Goal: Transaction & Acquisition: Purchase product/service

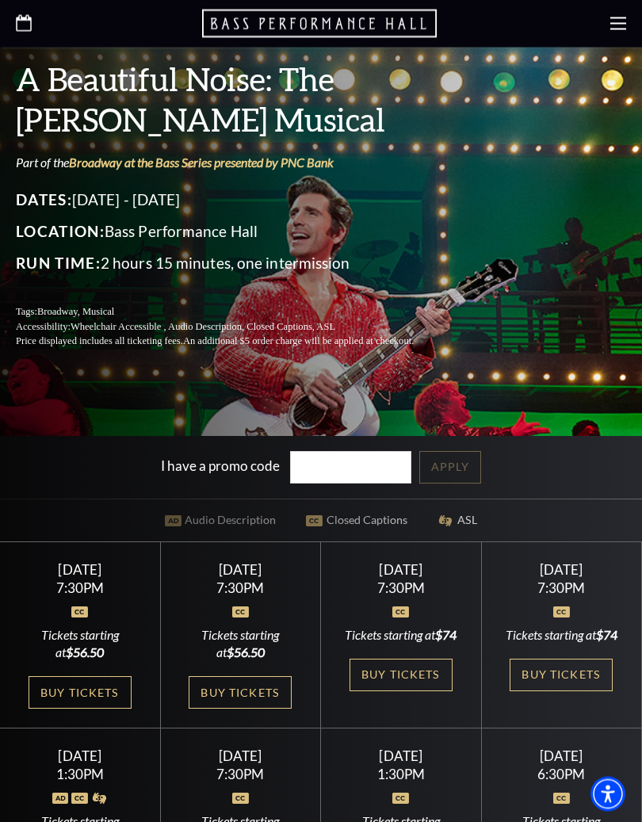
scroll to position [270, 0]
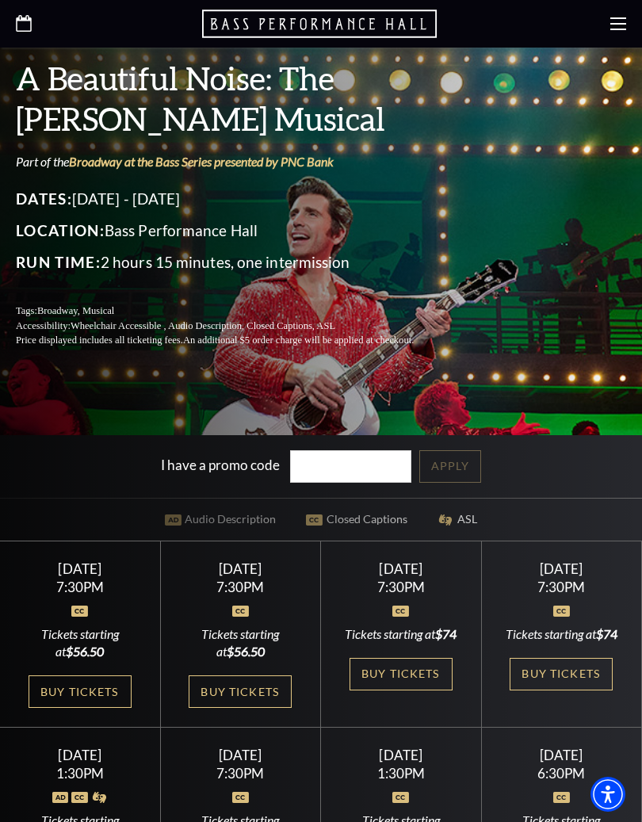
click at [281, 687] on link "Buy Tickets" at bounding box center [240, 692] width 103 height 33
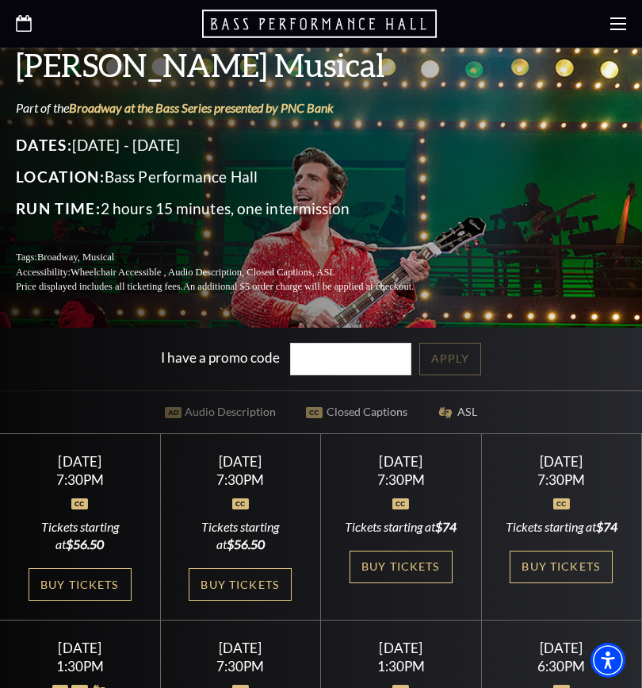
click at [113, 580] on link "Buy Tickets" at bounding box center [80, 584] width 103 height 33
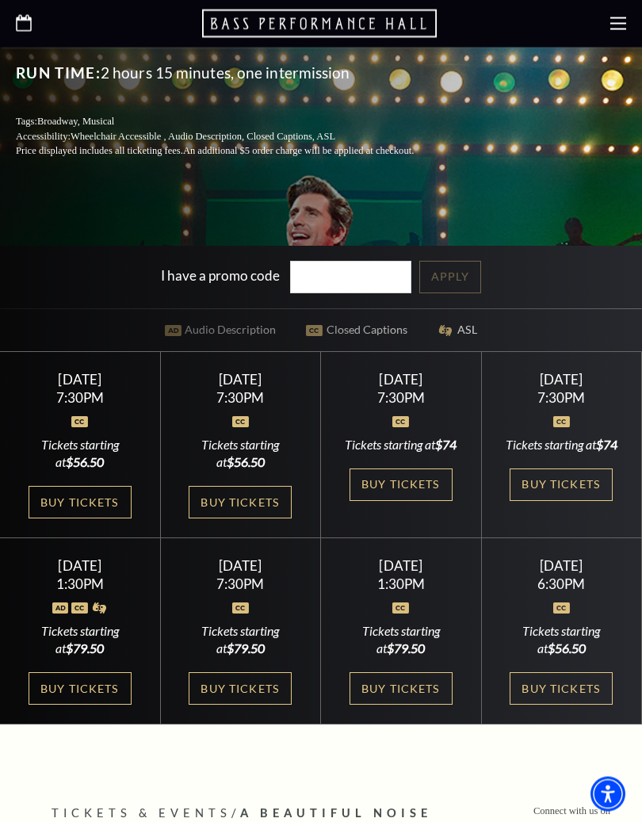
scroll to position [460, 0]
click at [408, 687] on link "Buy Tickets" at bounding box center [401, 688] width 103 height 33
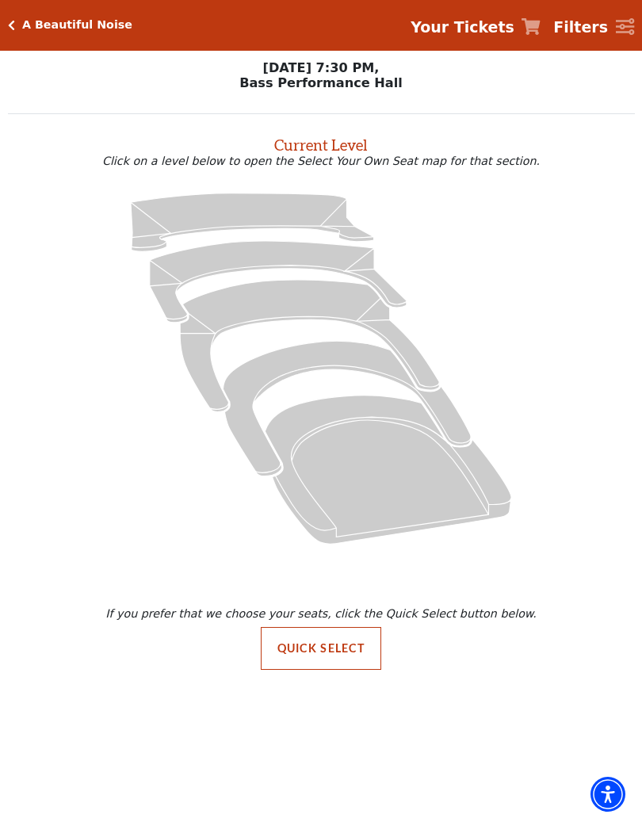
click at [387, 440] on icon at bounding box center [388, 469] width 247 height 148
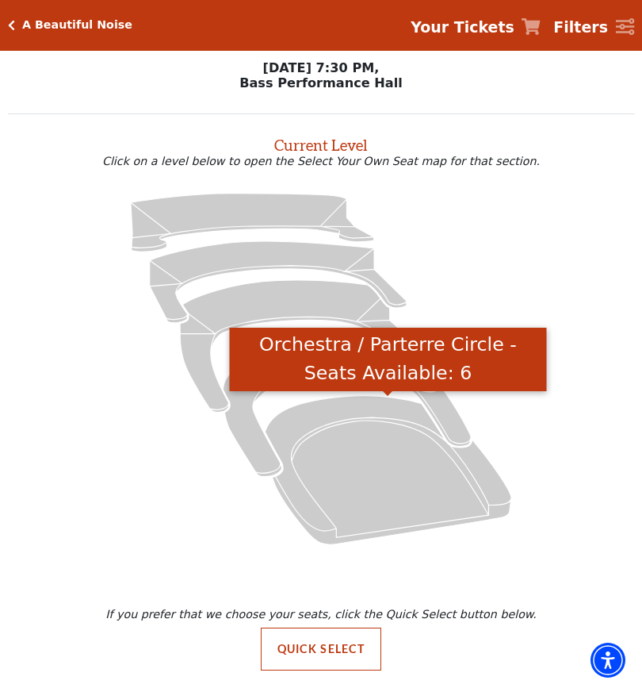
click at [498, 513] on icon "Orchestra / Parterre Circle - Seats Available: 6" at bounding box center [388, 469] width 247 height 148
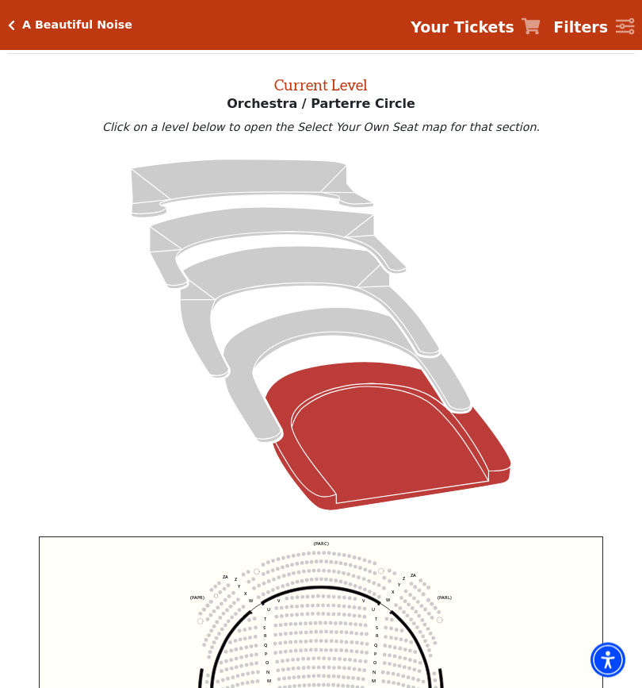
scroll to position [60, 0]
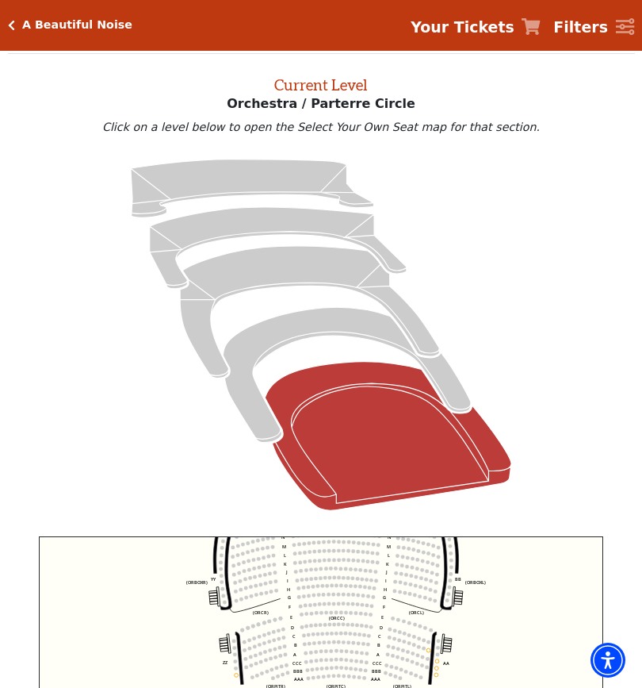
click at [501, 648] on icon "Left (ORPITL) Right (ORPITR) Center (ORPITC) ZZ AA YY BB ZA ZA (ORCL) (ORCR) (O…" at bounding box center [321, 685] width 565 height 299
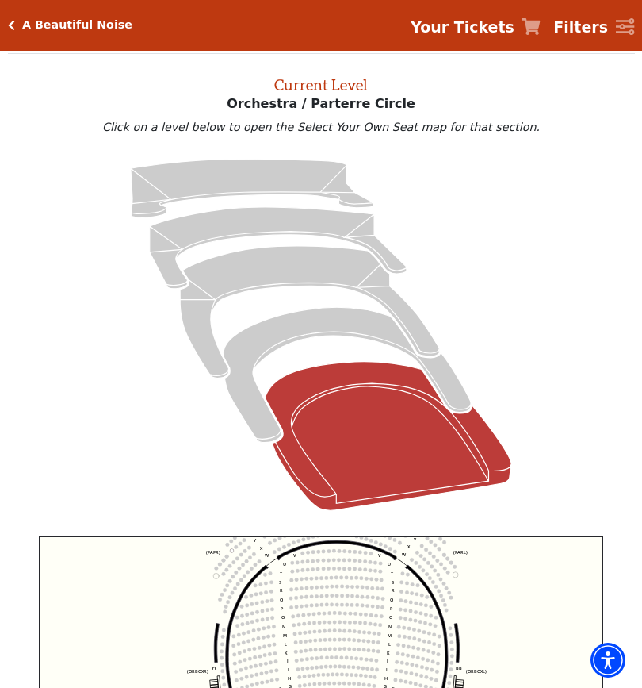
click at [506, 622] on icon "Left (ORPITL) Right (ORPITR) Center (ORPITC) ZZ AA YY BB ZA ZA (ORCL) (ORCR) (O…" at bounding box center [321, 685] width 565 height 299
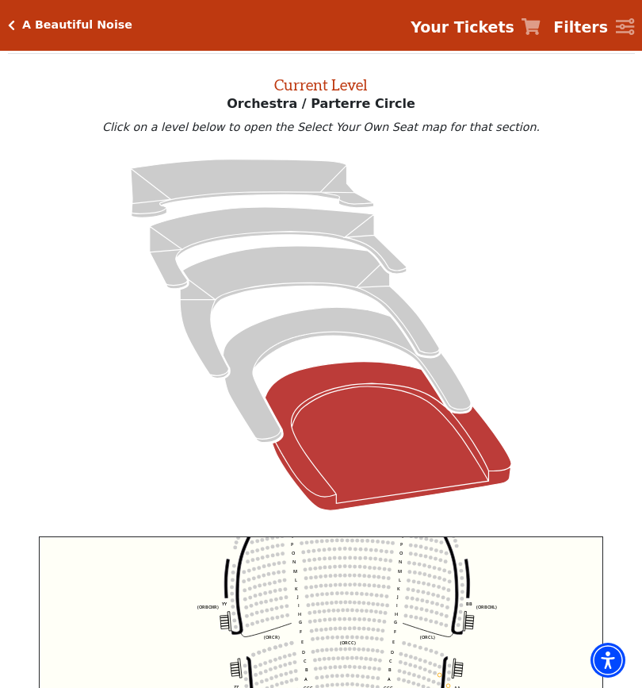
click at [511, 629] on icon "Left (ORPITL) Right (ORPITR) Center (ORPITC) ZZ AA YY BB ZA ZA (ORCL) (ORCR) (O…" at bounding box center [321, 685] width 565 height 299
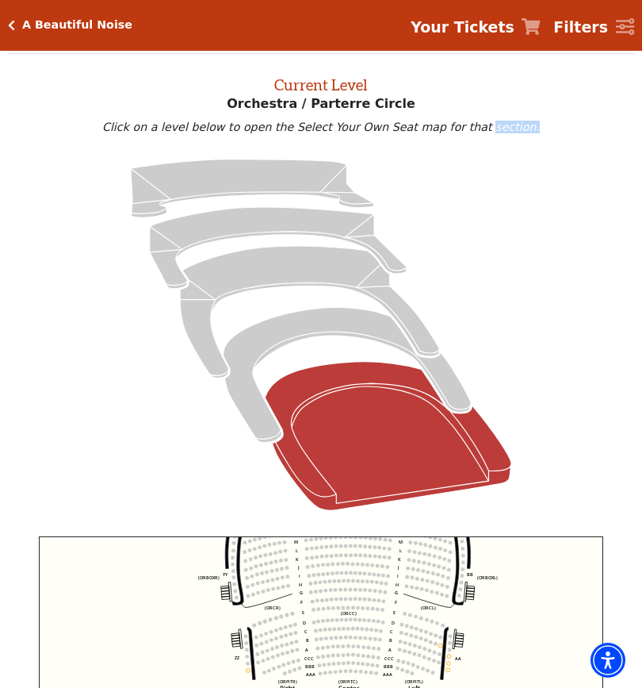
click at [374, 631] on circle at bounding box center [372, 629] width 4 height 4
click at [380, 642] on circle at bounding box center [380, 640] width 4 height 4
click at [380, 637] on icon "Left (ORPITL) Right (ORPITR) Center (ORPITC) ZZ AA YY BB ZA ZA (ORCL) (ORCR) (O…" at bounding box center [321, 685] width 565 height 299
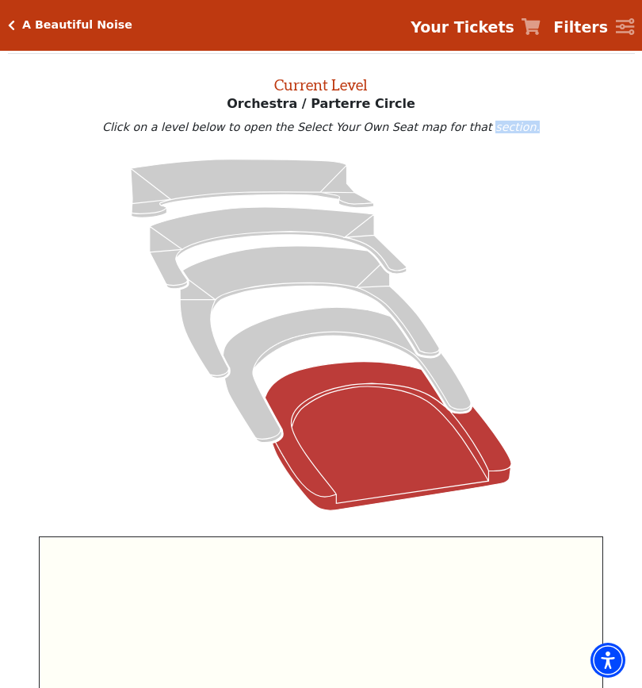
click at [573, 464] on icon at bounding box center [321, 334] width 590 height 373
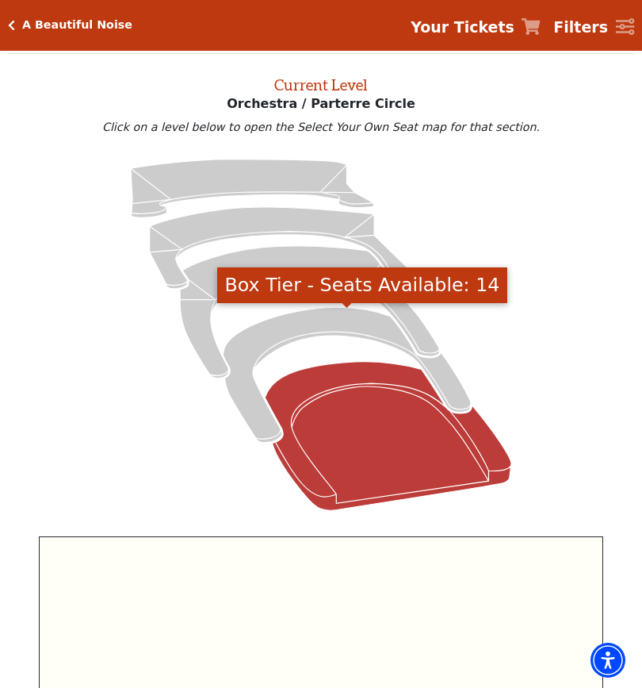
click at [335, 321] on icon "Box Tier - Seats Available: 14" at bounding box center [347, 374] width 248 height 135
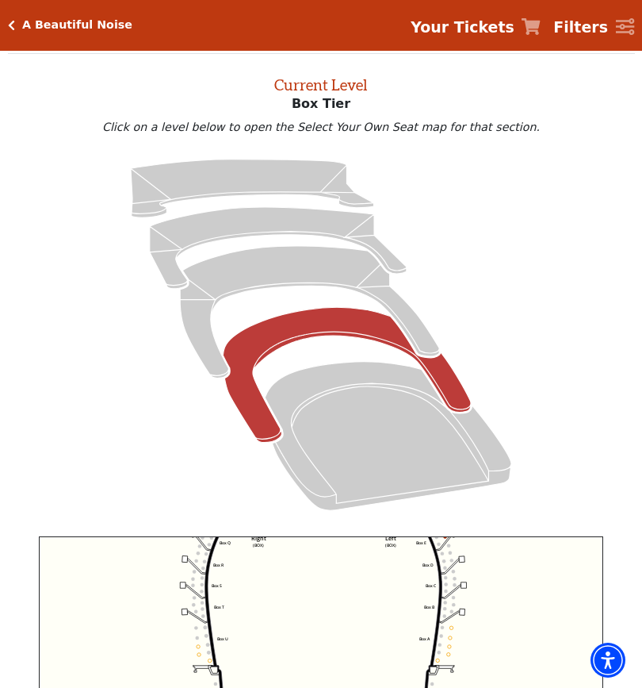
click at [523, 612] on icon "Left (BOX) Right (BOX) Center (BOX) Box ZZ Box U Box T Box S Box R Box Q Box P …" at bounding box center [321, 685] width 565 height 299
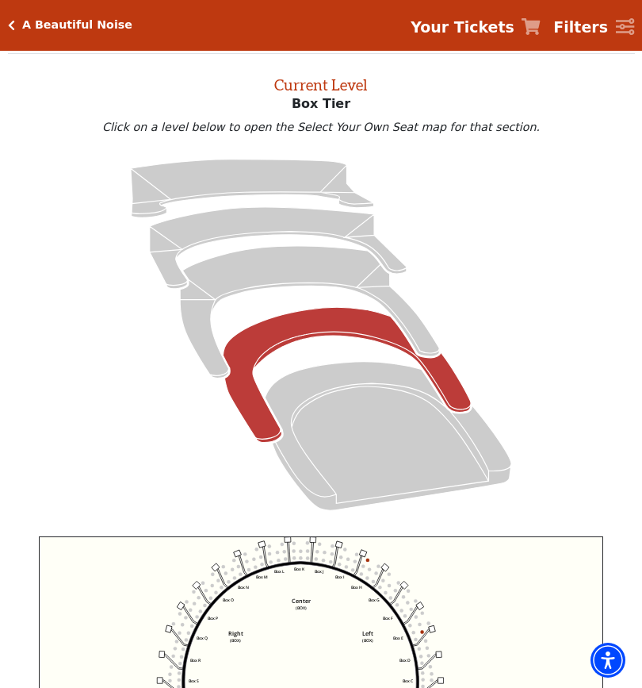
click at [389, 652] on icon "Left (BOX) Right (BOX) Center (BOX) Box ZZ Box U Box T Box S Box R Box Q Box P …" at bounding box center [321, 685] width 565 height 299
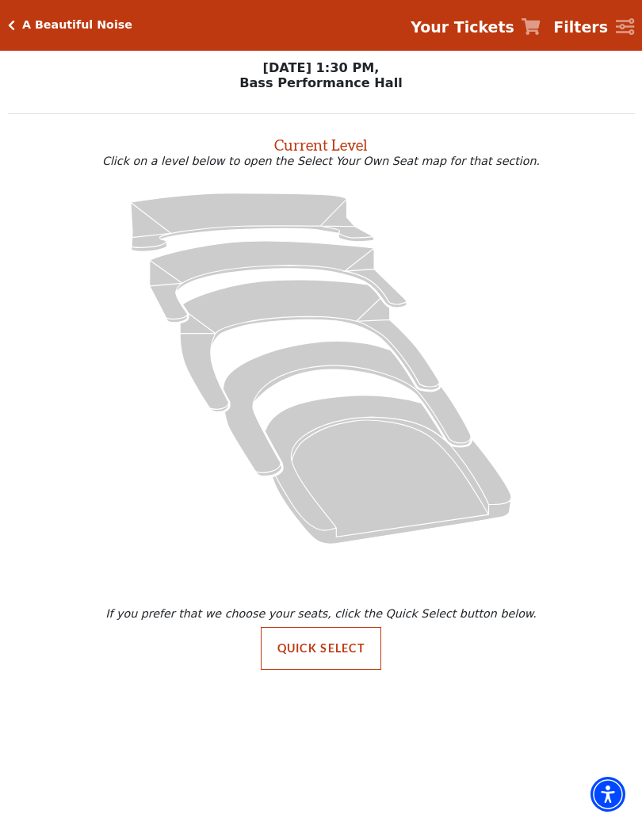
click at [347, 662] on button "Quick Select" at bounding box center [321, 648] width 121 height 43
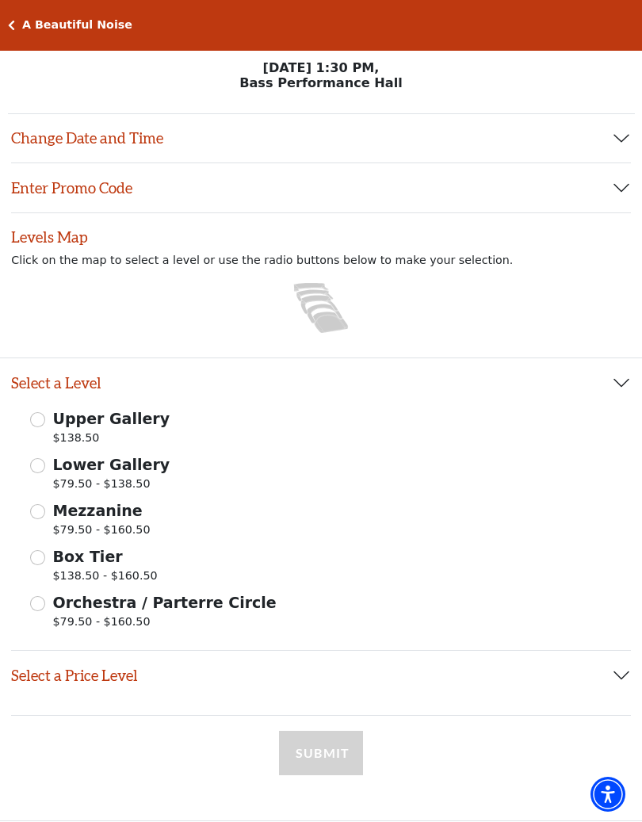
click at [128, 605] on span "Orchestra / Parterre Circle" at bounding box center [165, 602] width 224 height 17
click at [45, 605] on input "Orchestra / Parterre Circle $79.50 - $160.50" at bounding box center [37, 603] width 15 height 15
radio input "true"
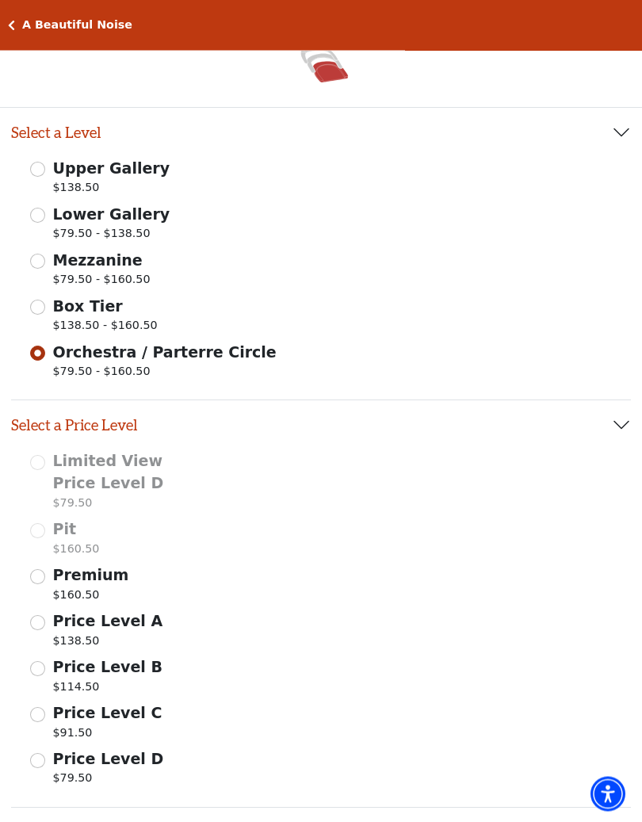
scroll to position [251, 0]
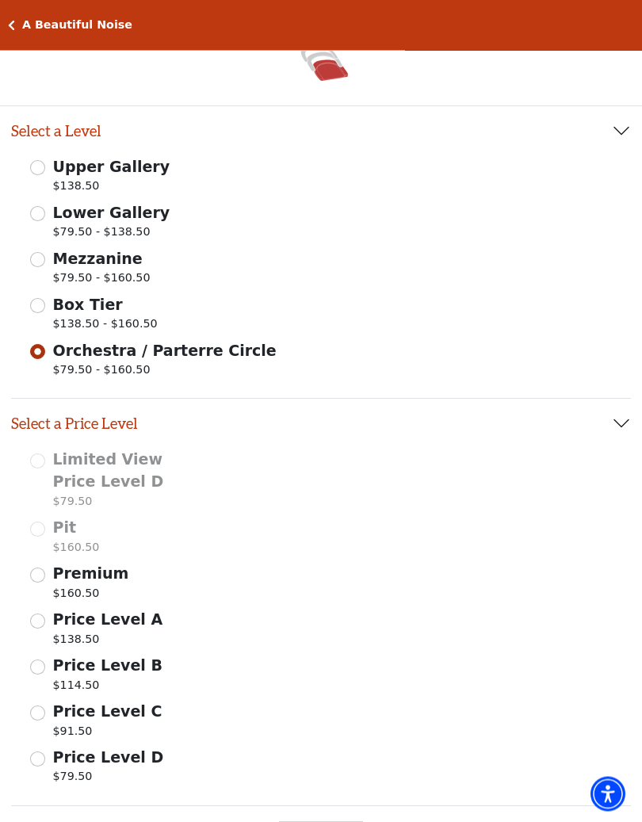
click at [43, 663] on input "Price Level B $114.50" at bounding box center [37, 668] width 15 height 15
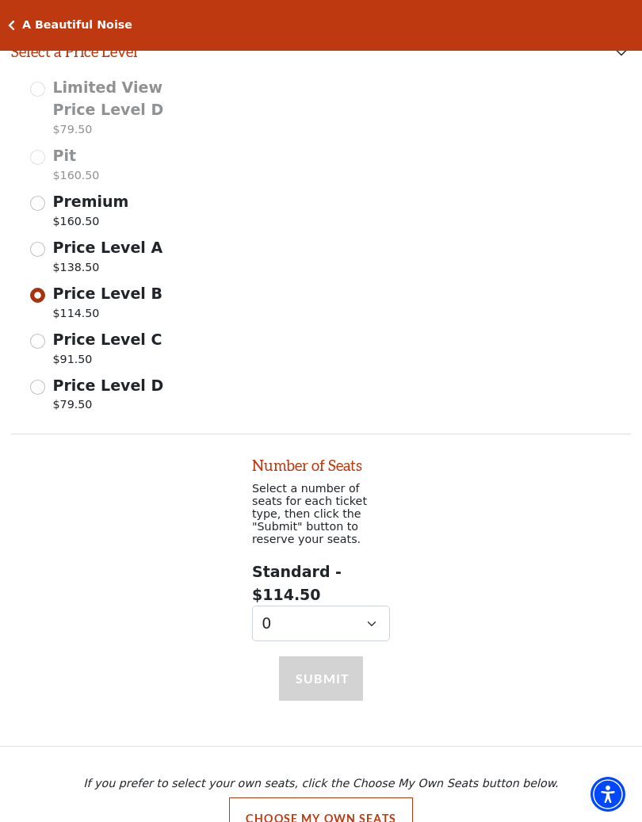
scroll to position [651, 0]
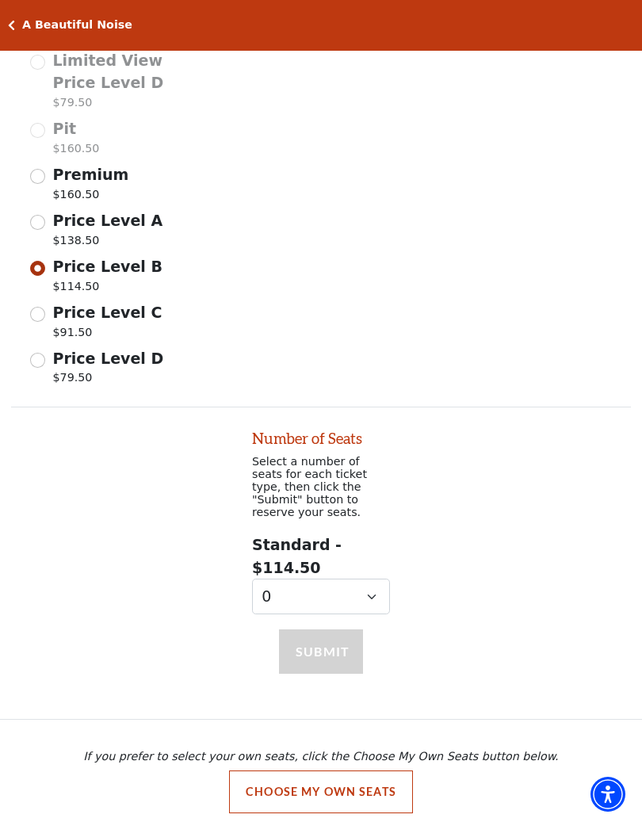
click at [53, 220] on span "Price Level A" at bounding box center [108, 220] width 110 height 17
click at [0, 0] on input "Price Level A $138.50" at bounding box center [0, 0] width 0 height 0
radio input "true"
click at [53, 169] on span "Premium" at bounding box center [91, 174] width 76 height 17
click at [0, 0] on input "Premium $160.50" at bounding box center [0, 0] width 0 height 0
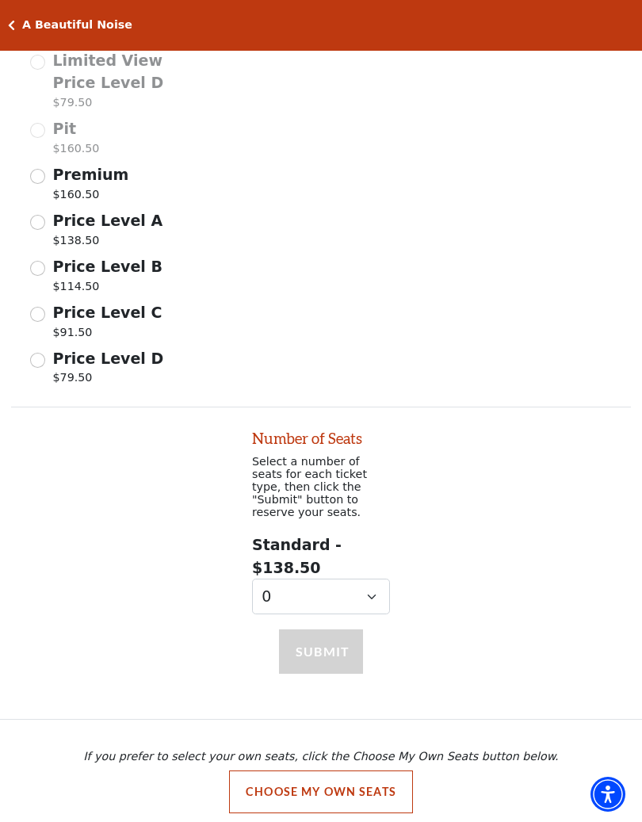
radio input "true"
click at [53, 304] on span "Price Level C" at bounding box center [107, 312] width 109 height 17
click at [0, 0] on input "Price Level C $91.50" at bounding box center [0, 0] width 0 height 0
radio input "true"
click at [48, 351] on div "Price Level D $79.50" at bounding box center [103, 369] width 146 height 44
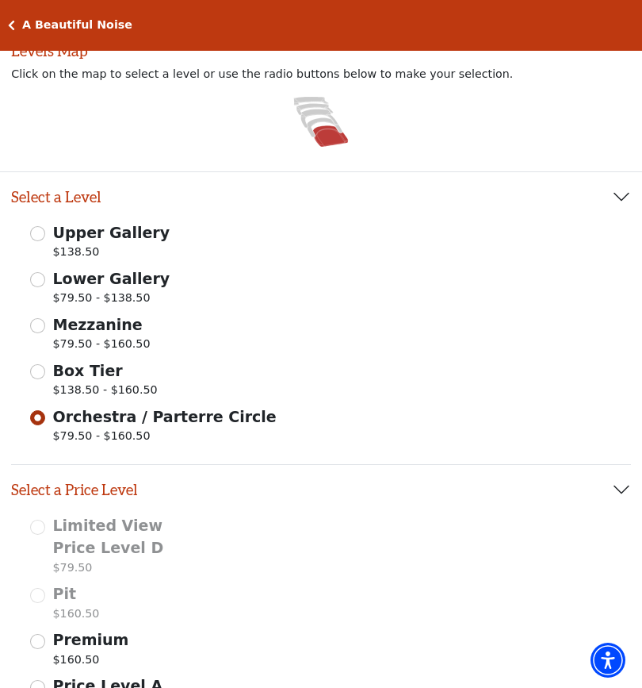
scroll to position [185, 0]
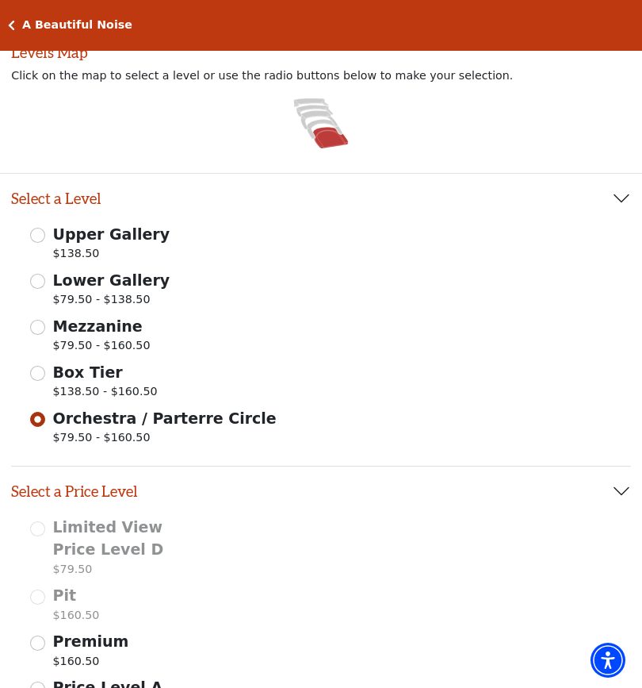
click at [54, 379] on span "Box Tier" at bounding box center [88, 371] width 70 height 17
click at [45, 379] on input "Box Tier $138.50 - $160.50" at bounding box center [37, 373] width 15 height 15
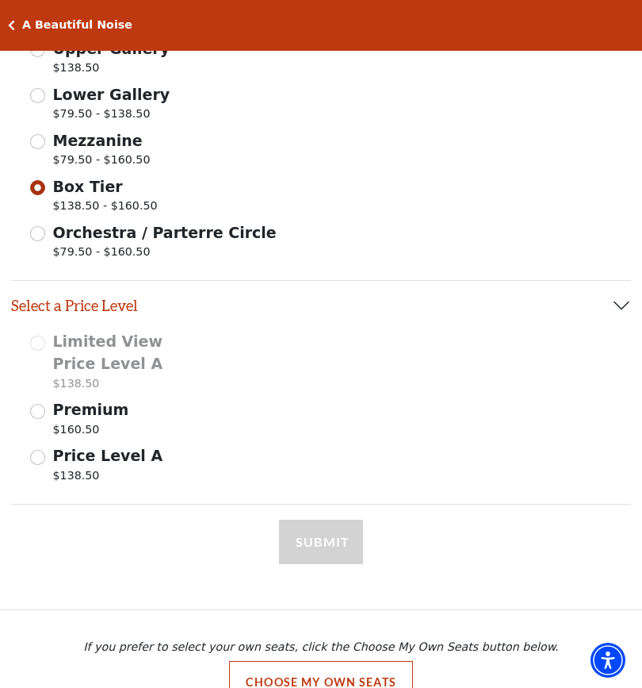
scroll to position [405, 0]
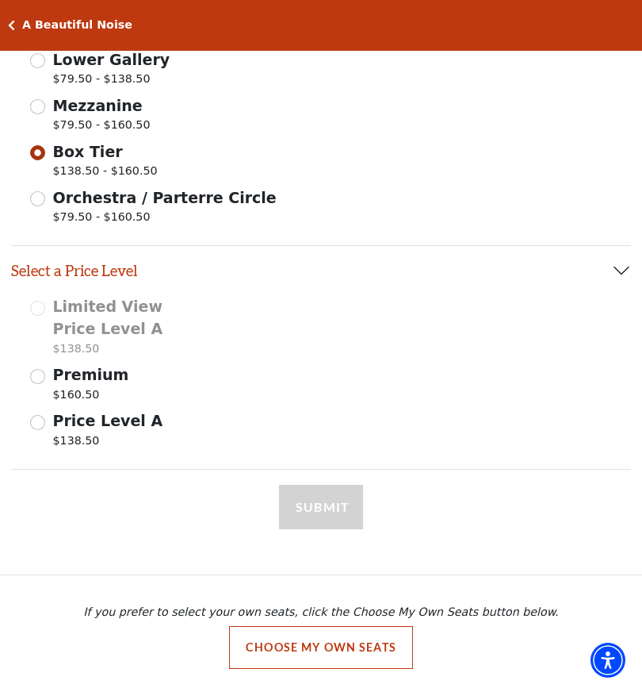
click at [49, 368] on div "Premium $160.50" at bounding box center [103, 385] width 146 height 44
click at [49, 370] on div "Premium $160.50" at bounding box center [103, 385] width 146 height 44
click at [40, 370] on input "Premium $160.50" at bounding box center [37, 376] width 15 height 15
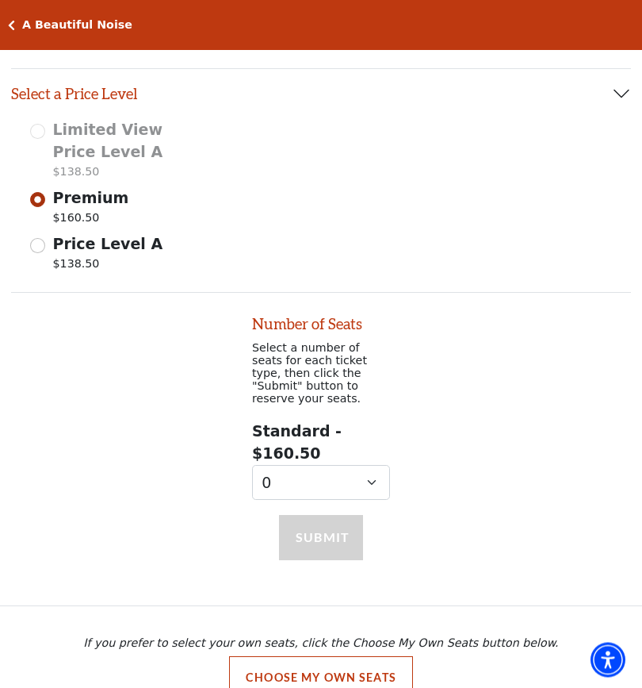
scroll to position [605, 0]
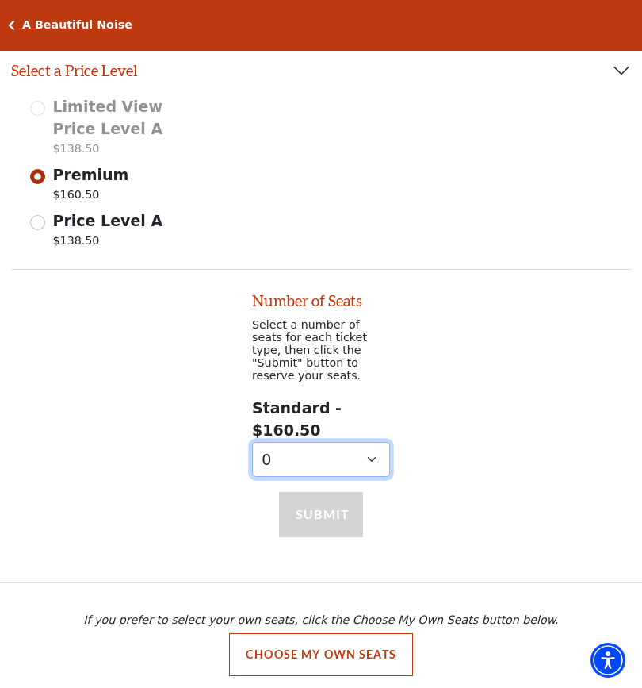
click at [380, 454] on select "0 1 2 3 4" at bounding box center [321, 460] width 138 height 36
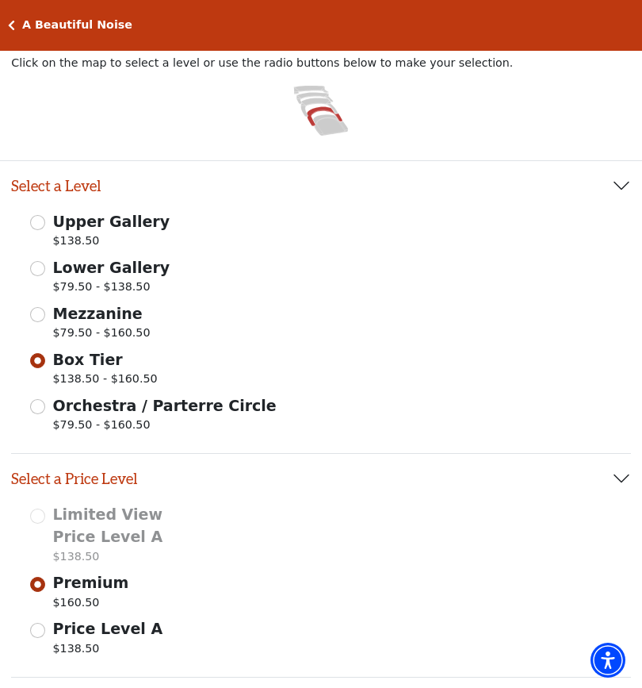
scroll to position [190, 0]
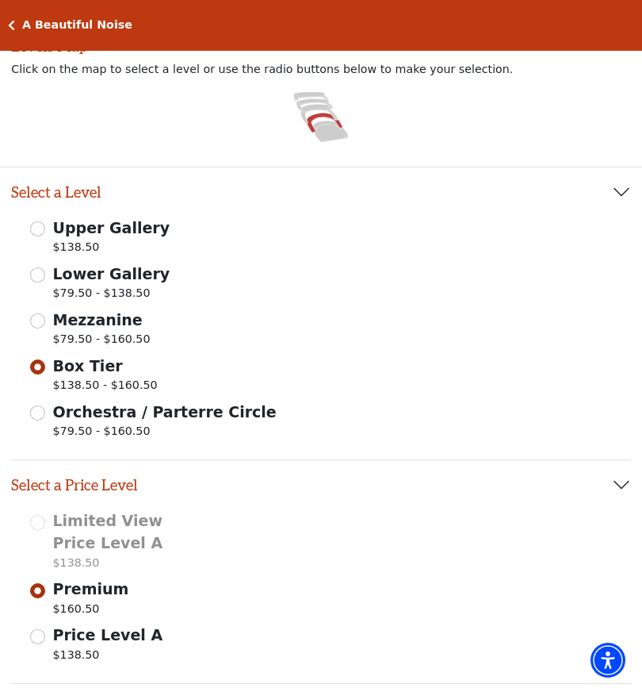
click at [159, 420] on label "Orchestra / Parterre Circle $79.50 - $160.50" at bounding box center [165, 422] width 224 height 44
click at [45, 420] on input "Orchestra / Parterre Circle $79.50 - $160.50" at bounding box center [37, 412] width 15 height 15
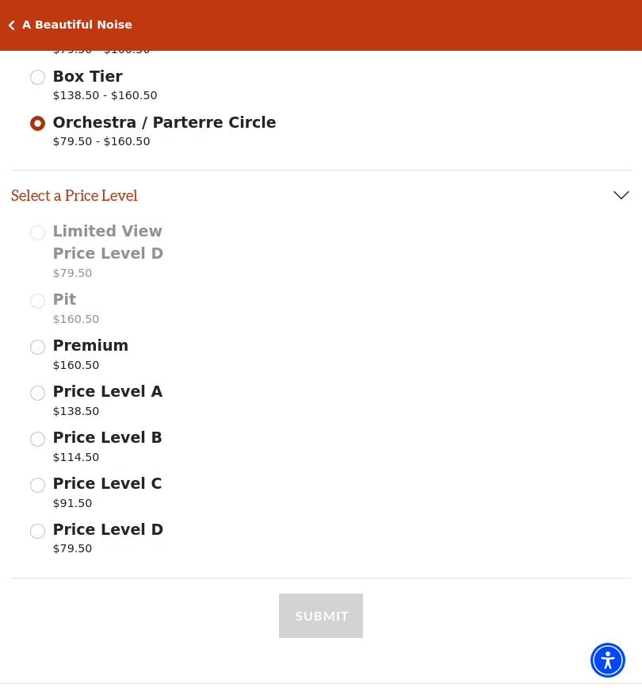
scroll to position [458, 0]
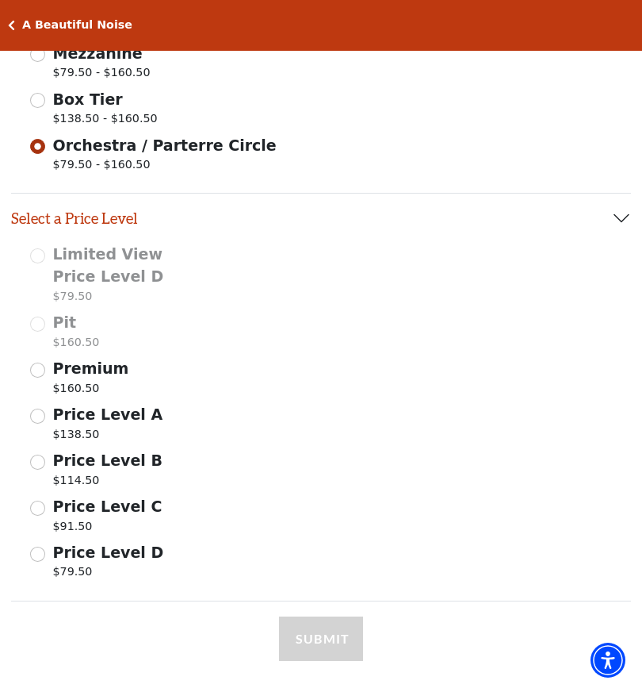
click at [54, 420] on span "Price Level A" at bounding box center [108, 413] width 110 height 17
click at [0, 0] on input "Price Level A $138.50" at bounding box center [0, 0] width 0 height 0
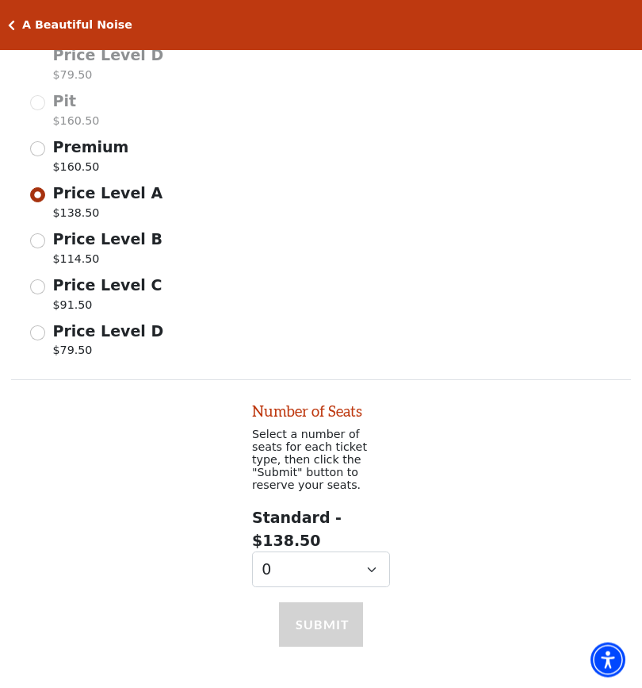
scroll to position [786, 0]
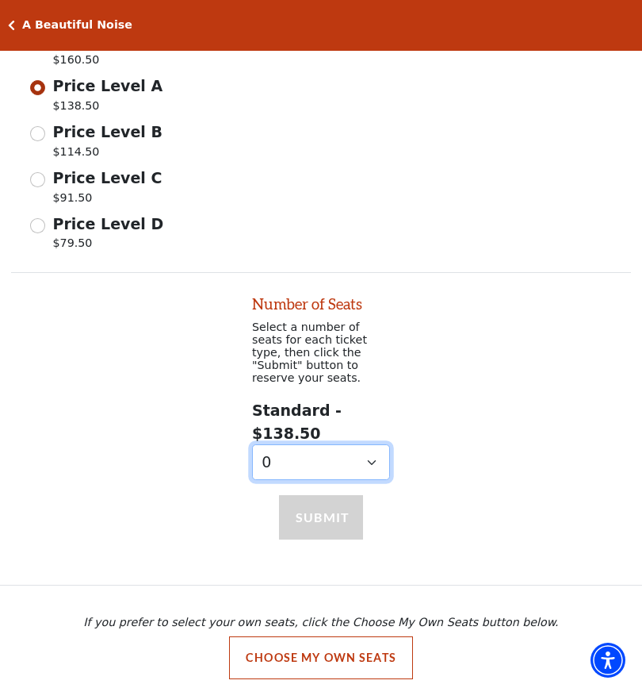
click at [378, 459] on select "0 1 2 3 4 5 6 7 8 9" at bounding box center [321, 462] width 138 height 36
select select "2"
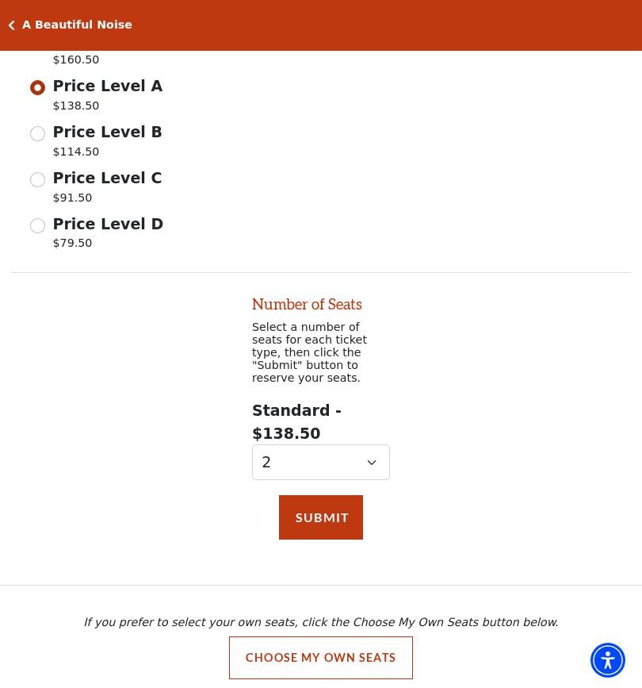
click at [344, 508] on button "Submit" at bounding box center [321, 517] width 84 height 44
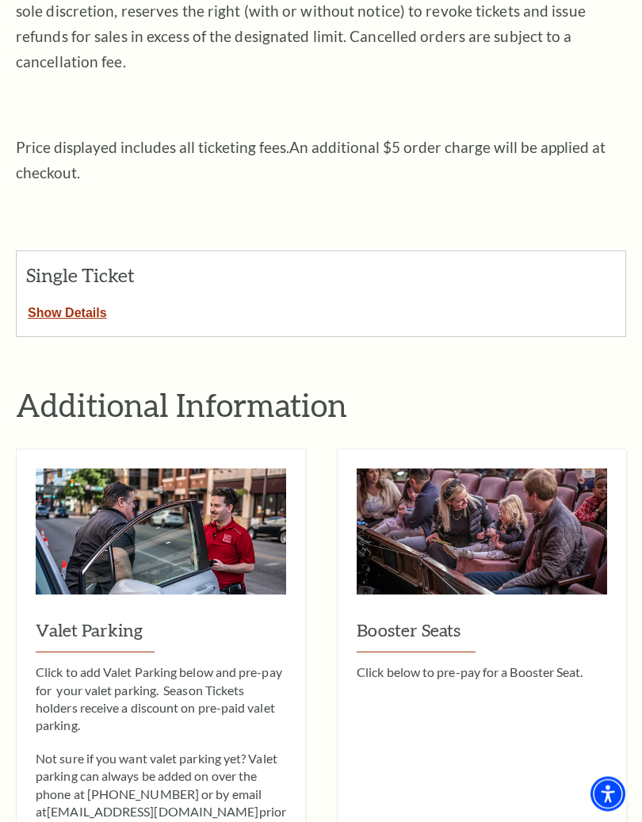
scroll to position [462, 0]
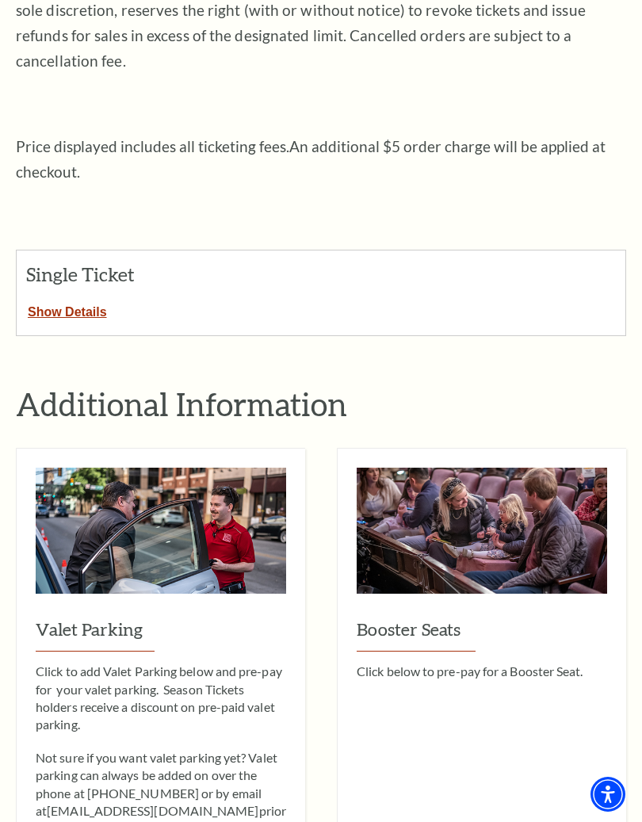
click at [98, 299] on button "Show Details" at bounding box center [68, 309] width 102 height 21
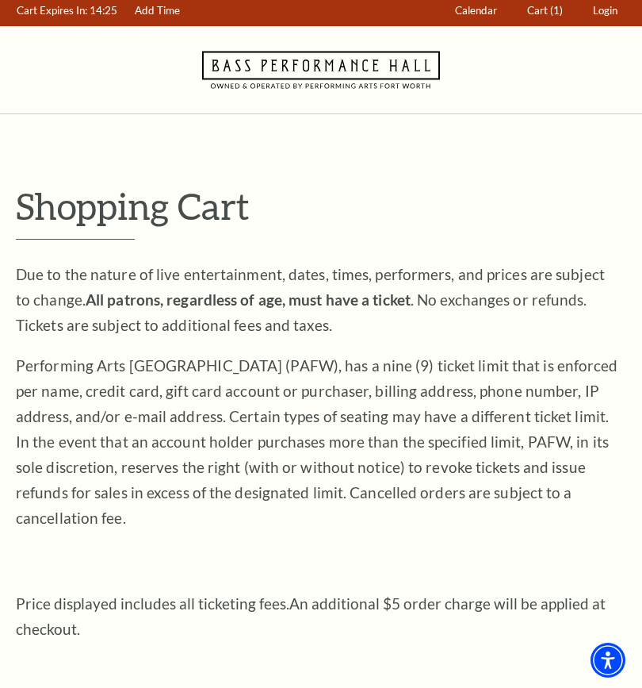
scroll to position [0, 0]
